Goal: Find contact information: Find contact information

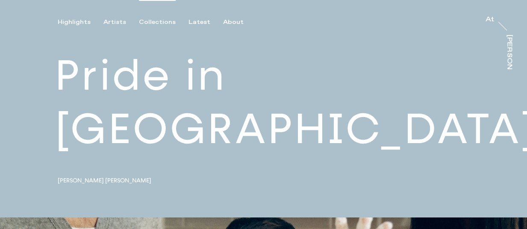
click at [161, 24] on div "Collections" at bounding box center [157, 22] width 37 height 8
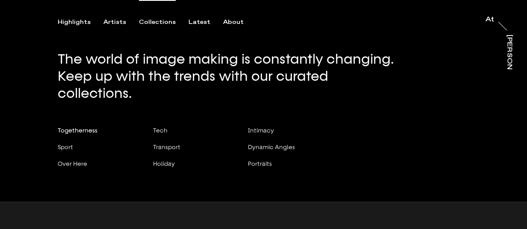
click at [85, 127] on span "Togetherness" at bounding box center [78, 130] width 40 height 7
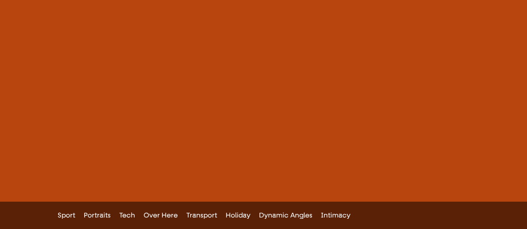
scroll to position [4638, 0]
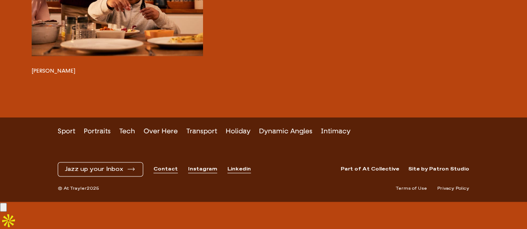
click at [167, 173] on link "Contact" at bounding box center [165, 168] width 24 height 7
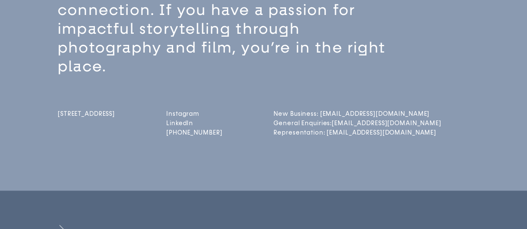
scroll to position [256, 0]
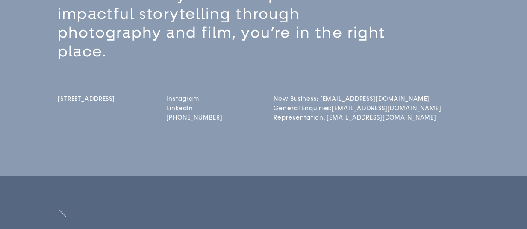
drag, startPoint x: 242, startPoint y: 116, endPoint x: 174, endPoint y: 126, distance: 68.6
copy link "[PHONE_NUMBER]"
drag, startPoint x: 410, startPoint y: 104, endPoint x: 347, endPoint y: 108, distance: 63.4
click at [347, 108] on div "[STREET_ADDRESS] Instagram LinkedIn [PHONE_NUMBER] New Business: [EMAIL_ADDRESS…" at bounding box center [278, 92] width 441 height 62
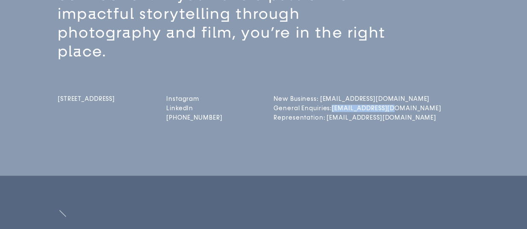
copy link "[EMAIL_ADDRESS][DOMAIN_NAME]"
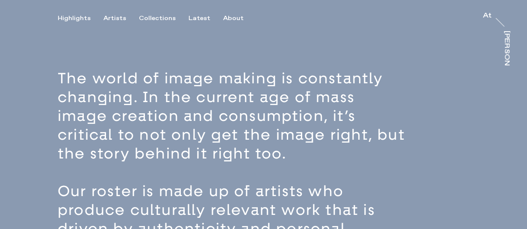
scroll to position [0, 0]
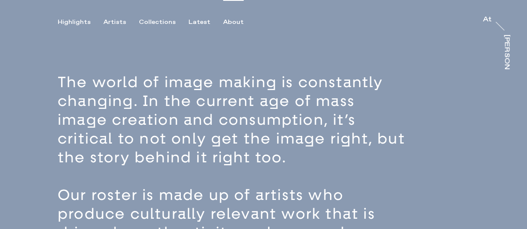
copy link "[EMAIL_ADDRESS][DOMAIN_NAME]"
